Goal: Information Seeking & Learning: Learn about a topic

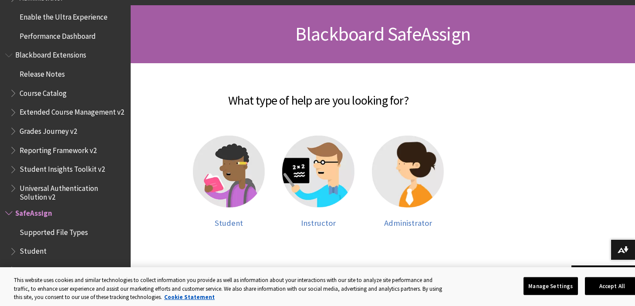
scroll to position [119, 0]
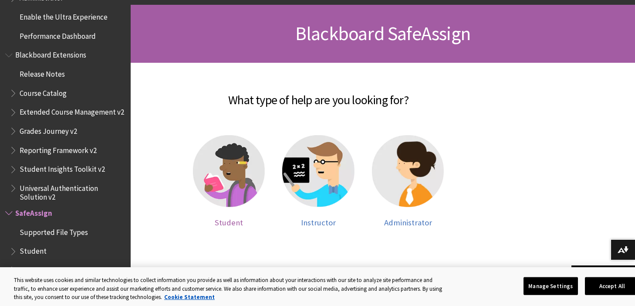
click at [232, 178] on img at bounding box center [229, 171] width 72 height 72
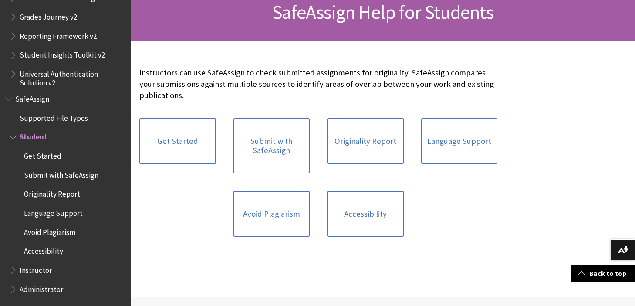
scroll to position [147, 0]
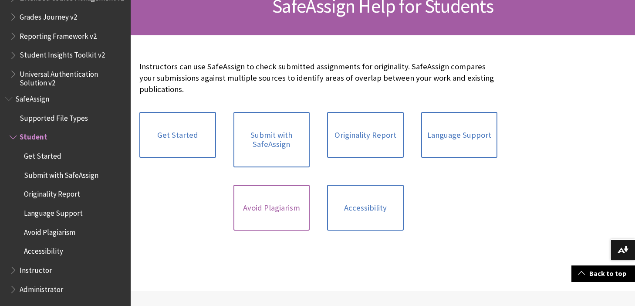
click at [256, 209] on link "Avoid Plagiarism" at bounding box center [271, 208] width 77 height 46
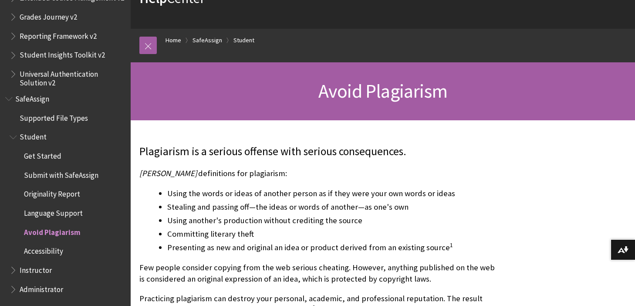
scroll to position [192, 0]
